Goal: Task Accomplishment & Management: Complete application form

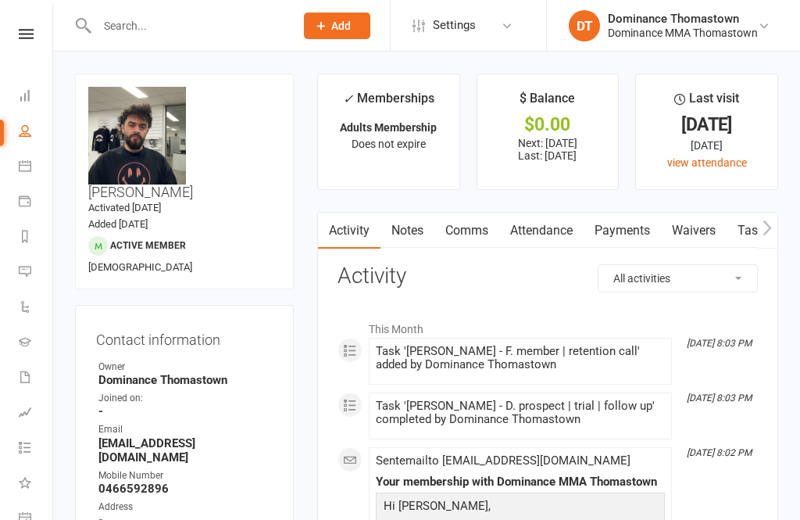
click at [202, 35] on input "text" at bounding box center [188, 26] width 192 height 22
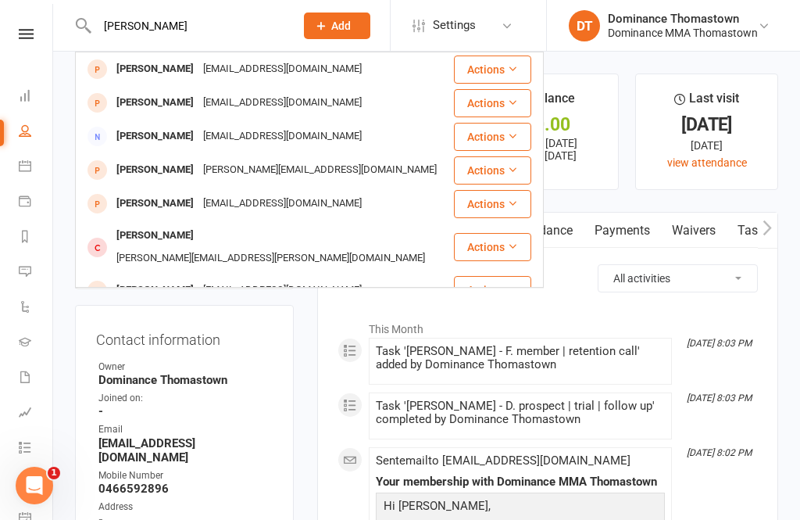
type input "[PERSON_NAME]"
click at [225, 67] on div "[EMAIL_ADDRESS][DOMAIN_NAME]" at bounding box center [283, 69] width 168 height 23
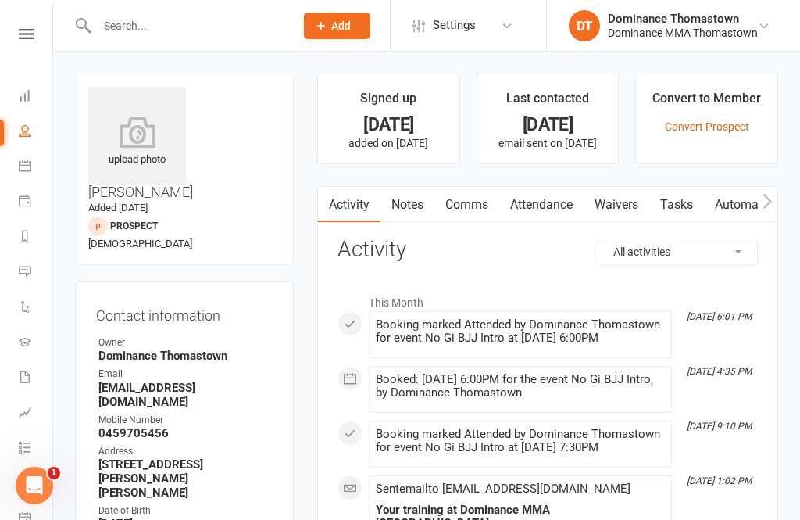
click at [639, 212] on link "Waivers" at bounding box center [617, 205] width 66 height 36
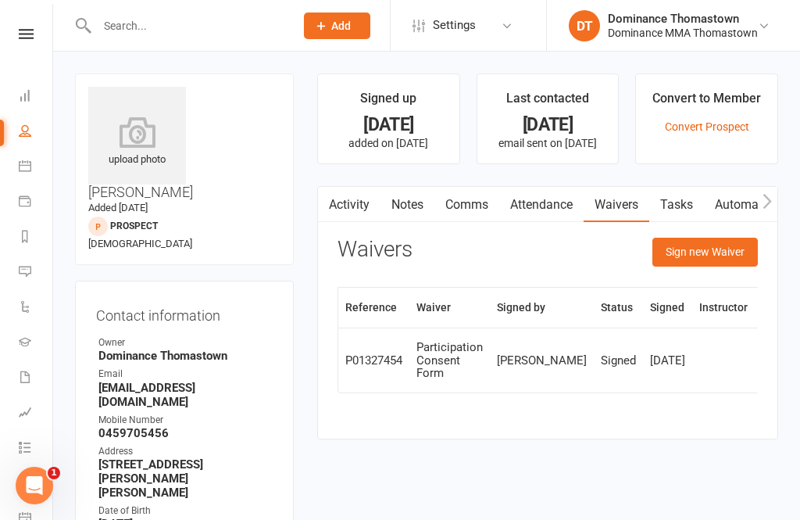
click at [706, 256] on button "Sign new Waiver" at bounding box center [706, 252] width 106 height 28
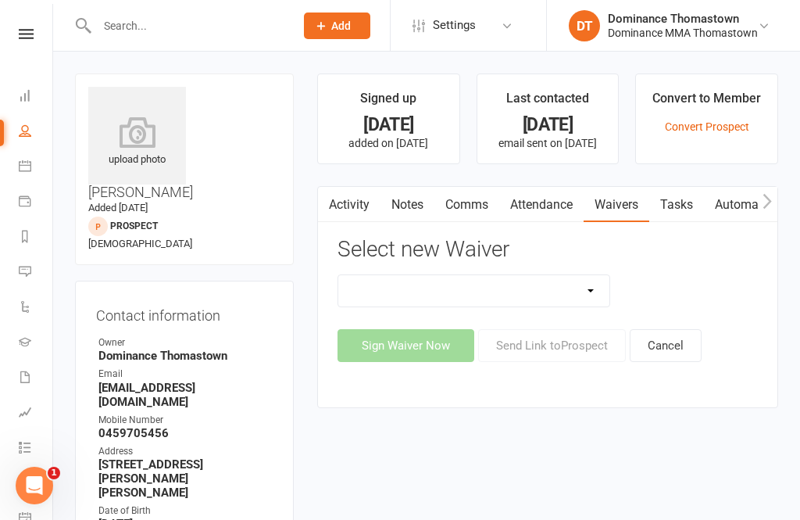
click at [546, 292] on select "Member | Cancellation | Adults Member | Injury Report Form (FOH staff use only)…" at bounding box center [473, 290] width 271 height 31
select select "370"
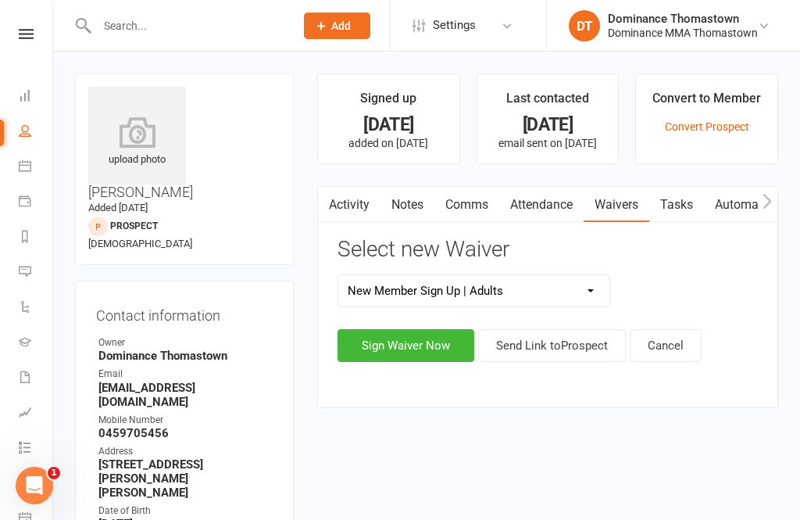
click at [435, 343] on button "Sign Waiver Now" at bounding box center [406, 345] width 137 height 33
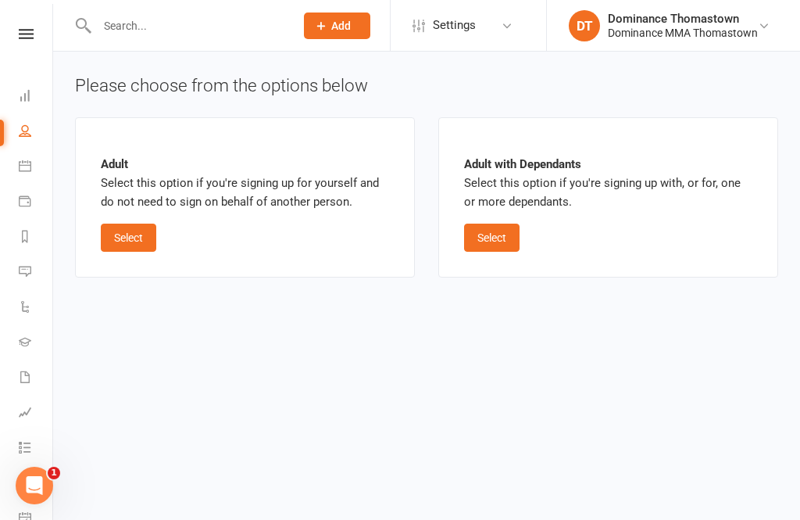
click at [145, 249] on button "Select" at bounding box center [129, 238] width 56 height 28
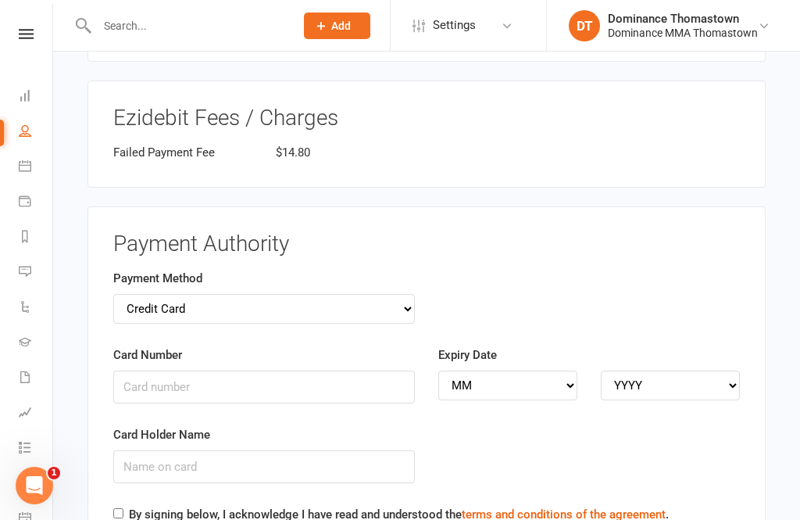
scroll to position [1505, 0]
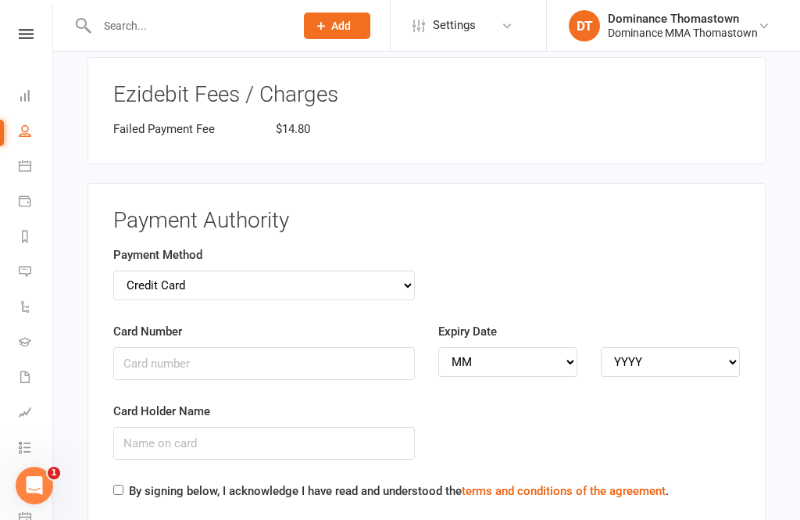
click at [403, 270] on select "Credit Card Bank Account" at bounding box center [264, 285] width 302 height 30
click at [431, 324] on div "Expiry Date MM 01 02 03 04 05 06 07 08 09 10 11 12 YYYY 2025 2026 2027 2028 202…" at bounding box center [589, 360] width 325 height 77
click at [303, 322] on div "Card Number" at bounding box center [264, 351] width 302 height 58
click at [281, 347] on input "Card Number" at bounding box center [264, 363] width 302 height 33
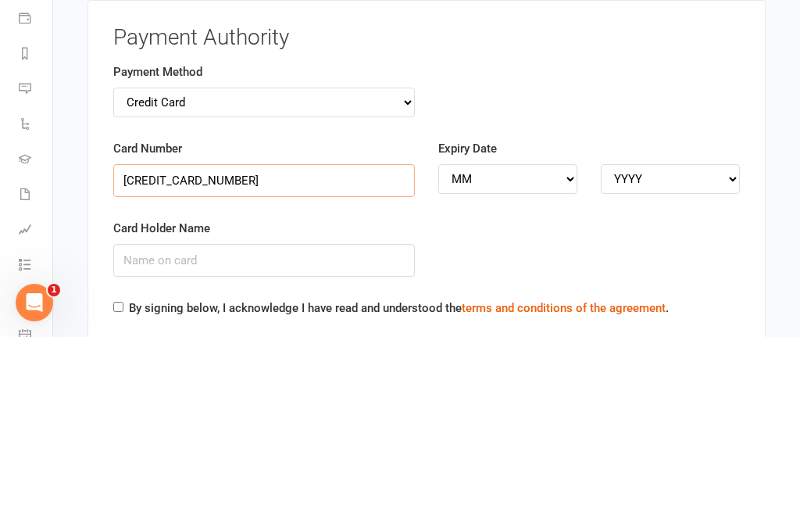
type input "[CREDIT_CARD_NUMBER]"
click at [194, 427] on input "Card Holder Name" at bounding box center [264, 443] width 302 height 33
type input "[PERSON_NAME]"
click at [457, 322] on div "Expiry Date MM 01 02 03 04 05 06 07 08 09 10 11 12 YYYY 2025 2026 2027 2028 202…" at bounding box center [589, 360] width 325 height 77
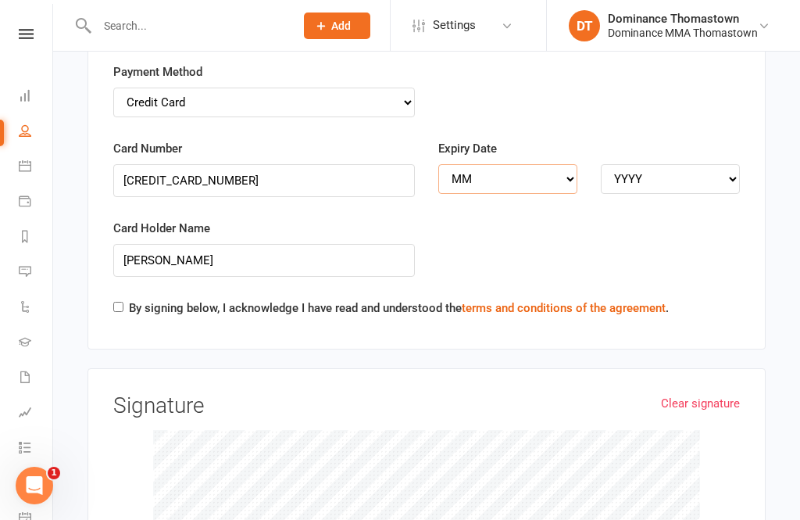
click at [456, 164] on select "MM 01 02 03 04 05 06 07 08 09 10 11 12" at bounding box center [508, 179] width 139 height 30
select select "09"
click at [614, 164] on select "YYYY 2025 2026 2027 2028 2029 2030 2031 2032 2033 2034" at bounding box center [670, 179] width 139 height 30
select select "2028"
click at [124, 302] on input "By signing below, I acknowledge I have read and understood the terms and condit…" at bounding box center [118, 307] width 10 height 10
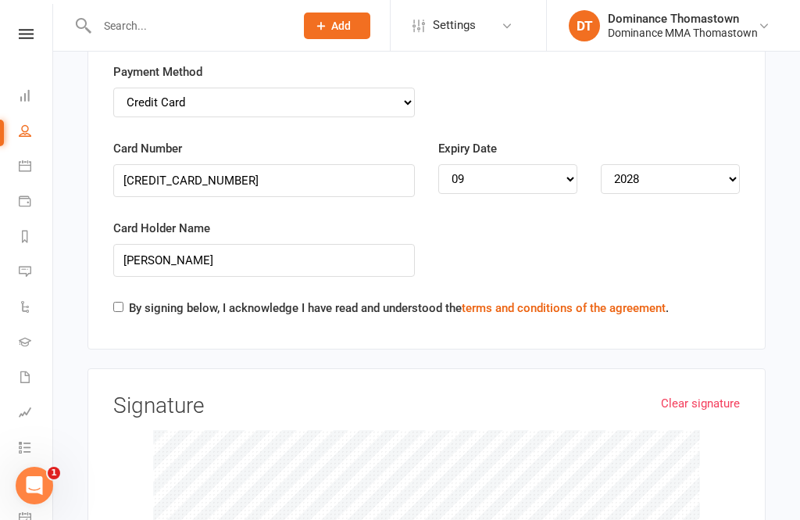
checkbox input "true"
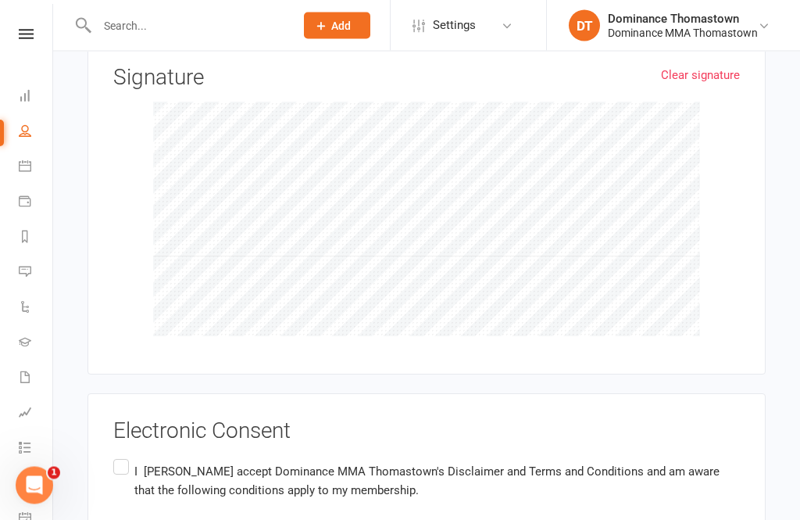
click at [121, 457] on input "I [PERSON_NAME] accept Dominance MMA Thomastown's Disclaimer and Terms and Cond…" at bounding box center [118, 457] width 10 height 0
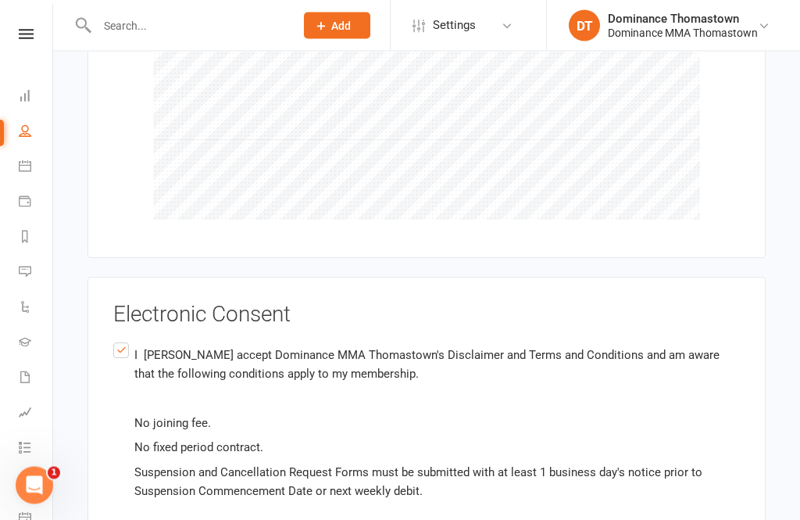
scroll to position [2174, 0]
